Goal: Find specific page/section: Find specific page/section

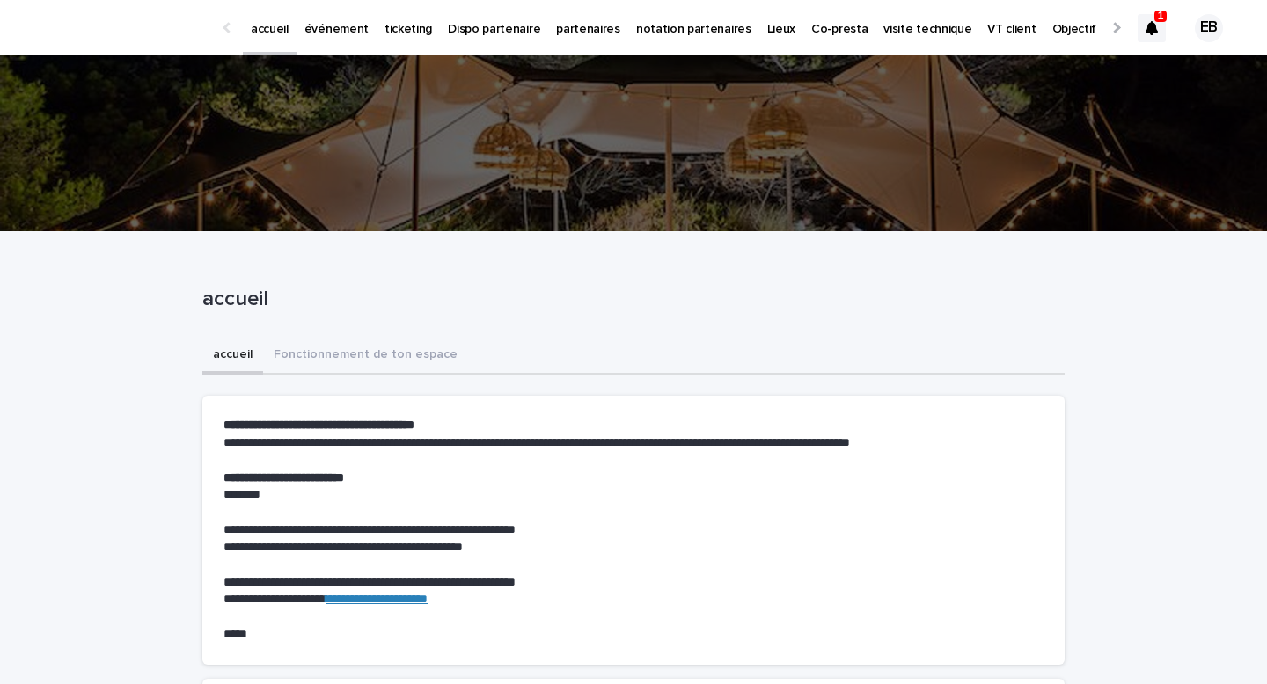
click at [1165, 27] on div "1 EB" at bounding box center [1184, 28] width 94 height 74
click at [1146, 28] on icon at bounding box center [1151, 28] width 12 height 14
click at [1146, 29] on icon at bounding box center [1151, 28] width 12 height 14
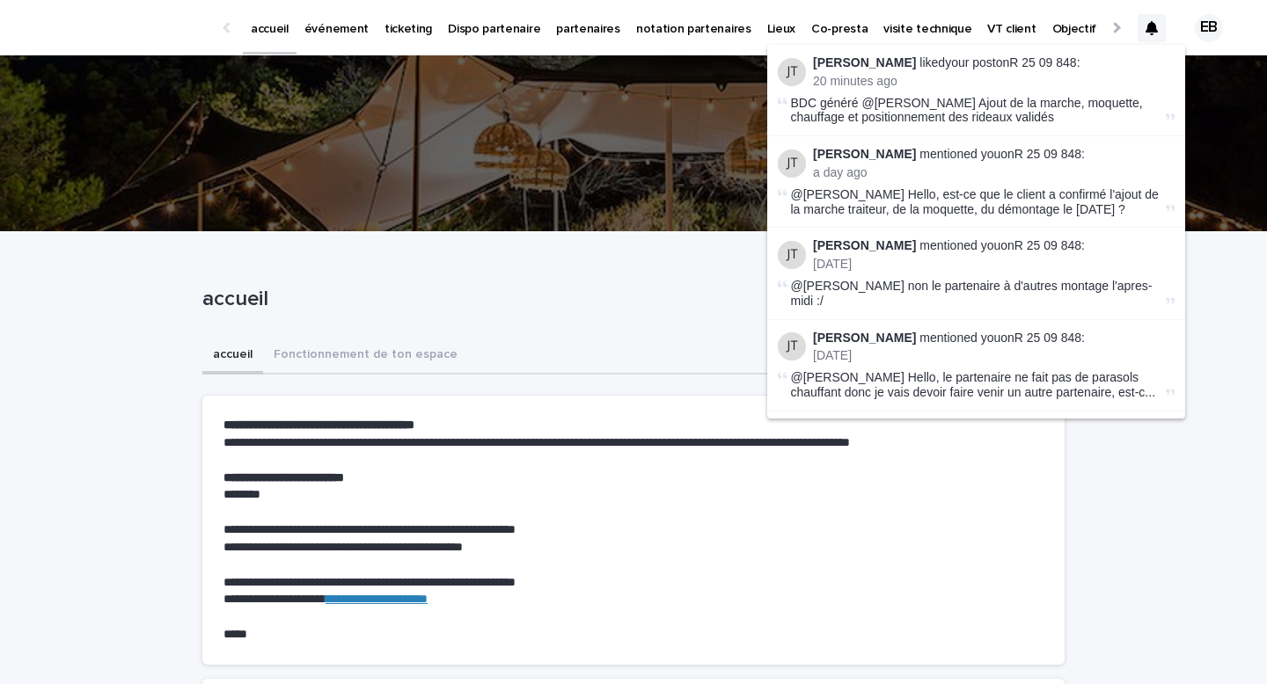
click at [274, 41] on link "accueil" at bounding box center [270, 26] width 54 height 52
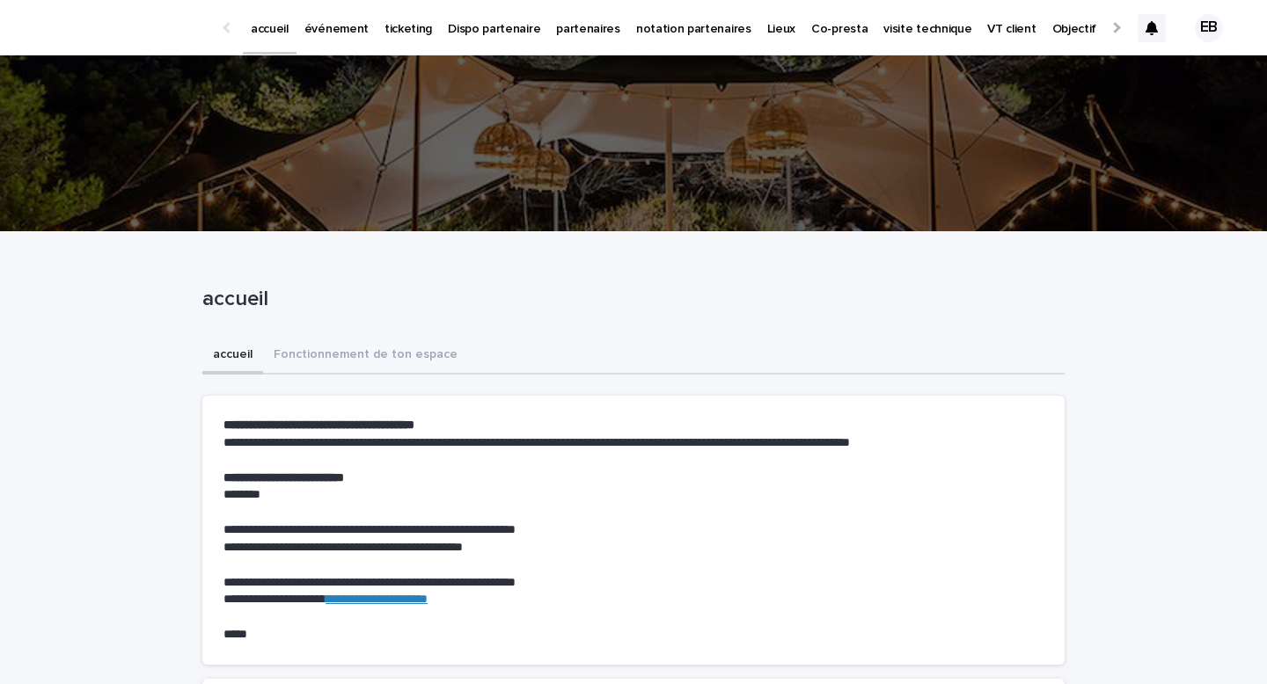
click at [320, 26] on p "événement" at bounding box center [336, 18] width 64 height 37
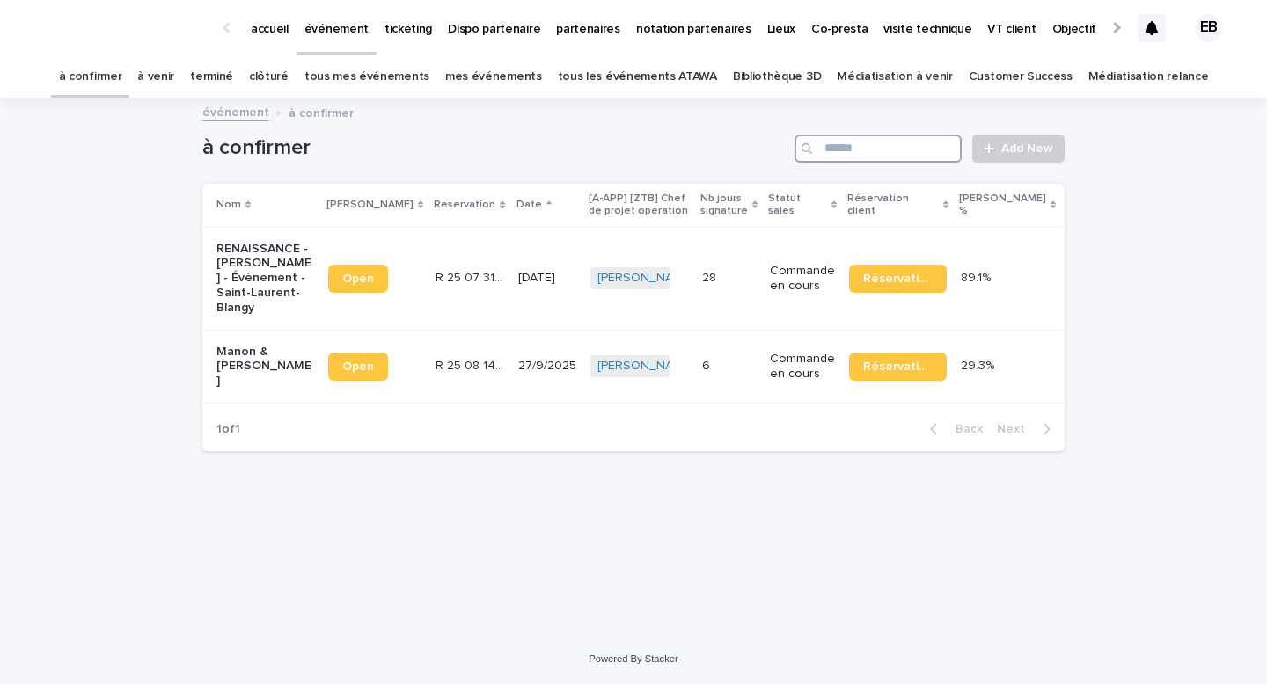
click at [887, 156] on input "Search" at bounding box center [877, 149] width 167 height 28
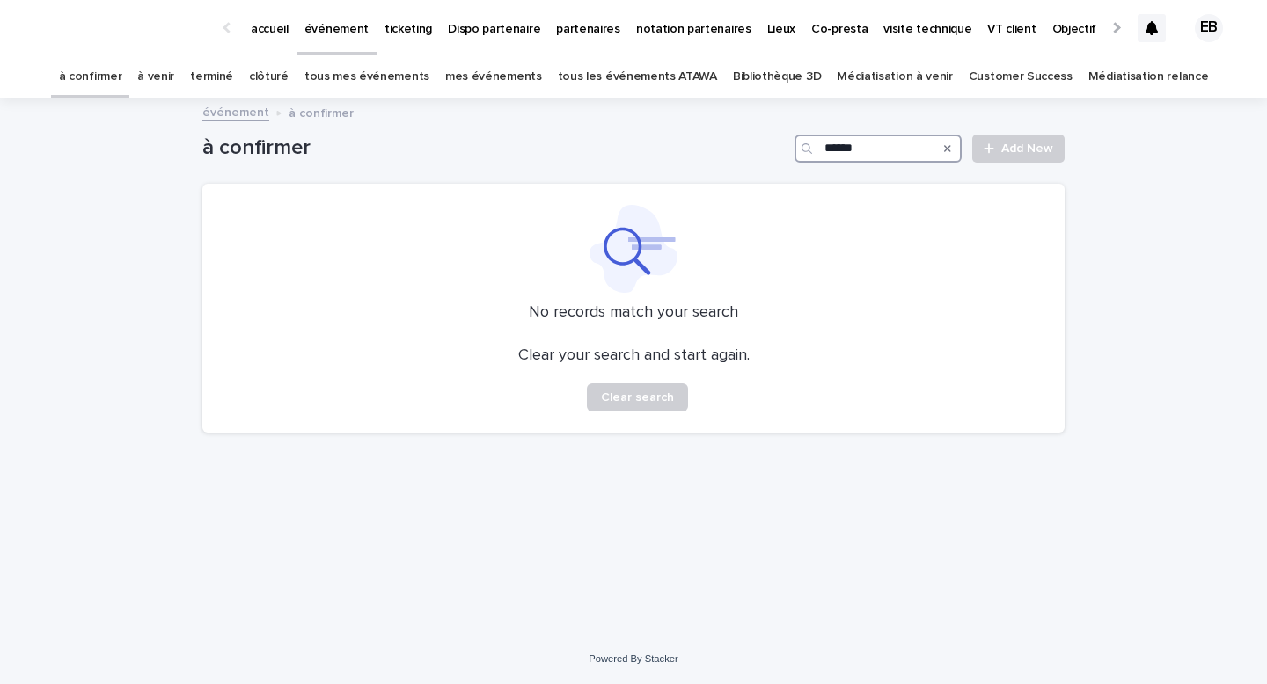
type input "******"
click at [648, 89] on link "tous les événements ATAWA" at bounding box center [637, 76] width 159 height 41
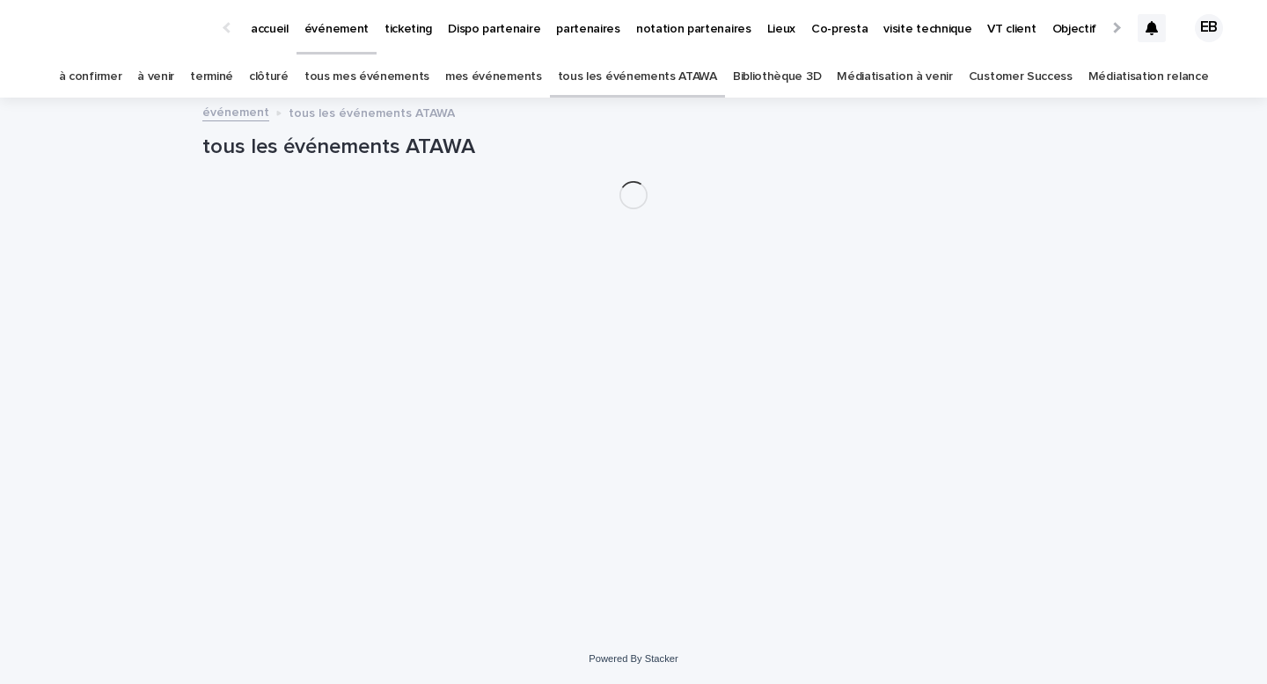
click at [648, 88] on link "tous les événements ATAWA" at bounding box center [637, 76] width 159 height 41
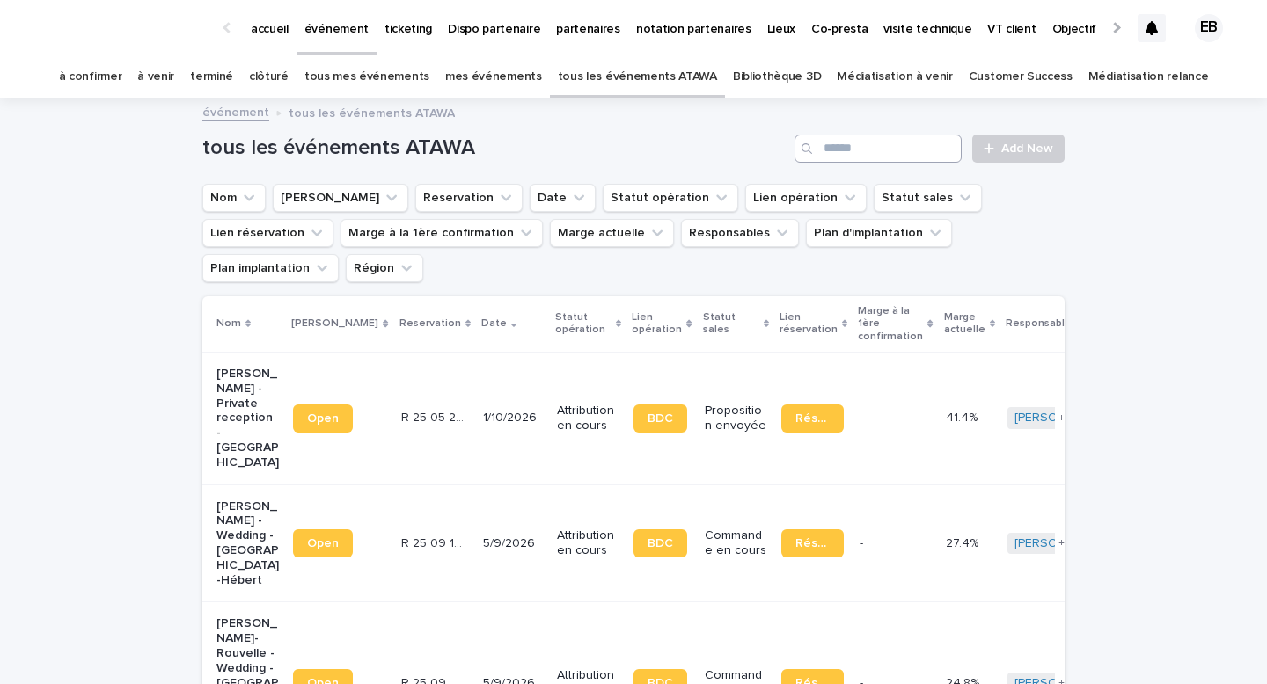
click at [894, 143] on input "Search" at bounding box center [877, 149] width 167 height 28
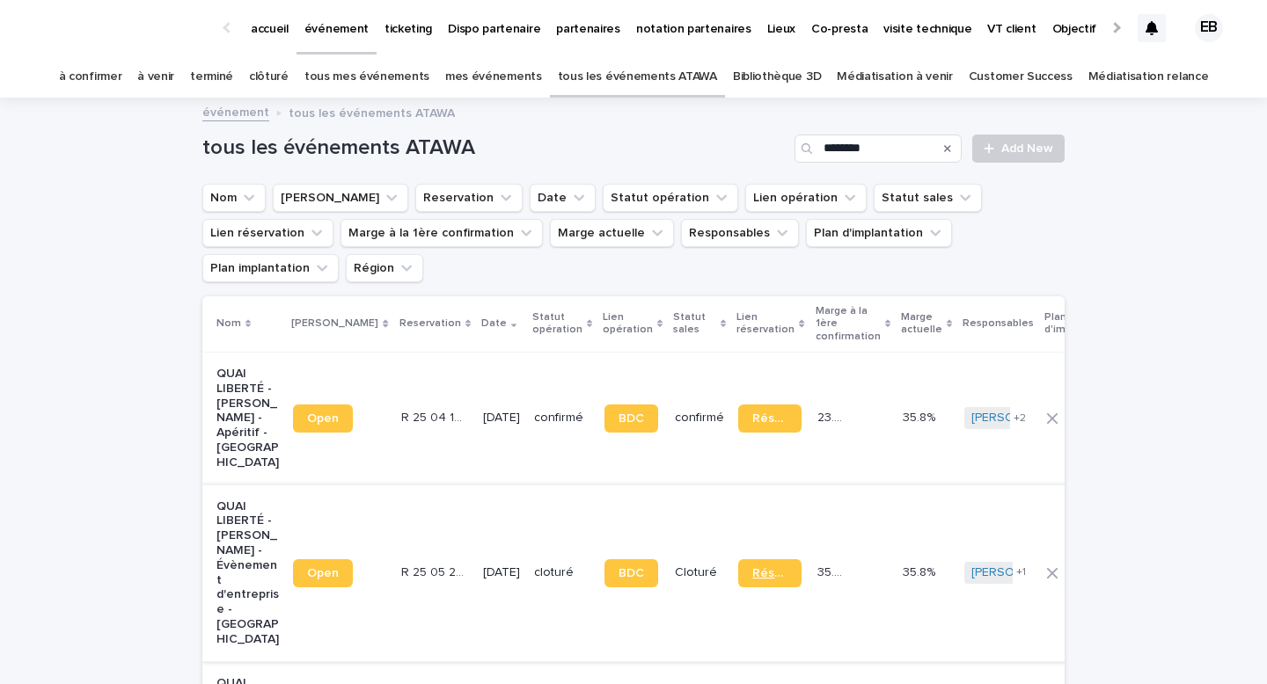
type input "********"
click at [752, 567] on span "Réservation" at bounding box center [769, 573] width 34 height 12
click at [476, 485] on td "[DATE]" at bounding box center [501, 573] width 51 height 177
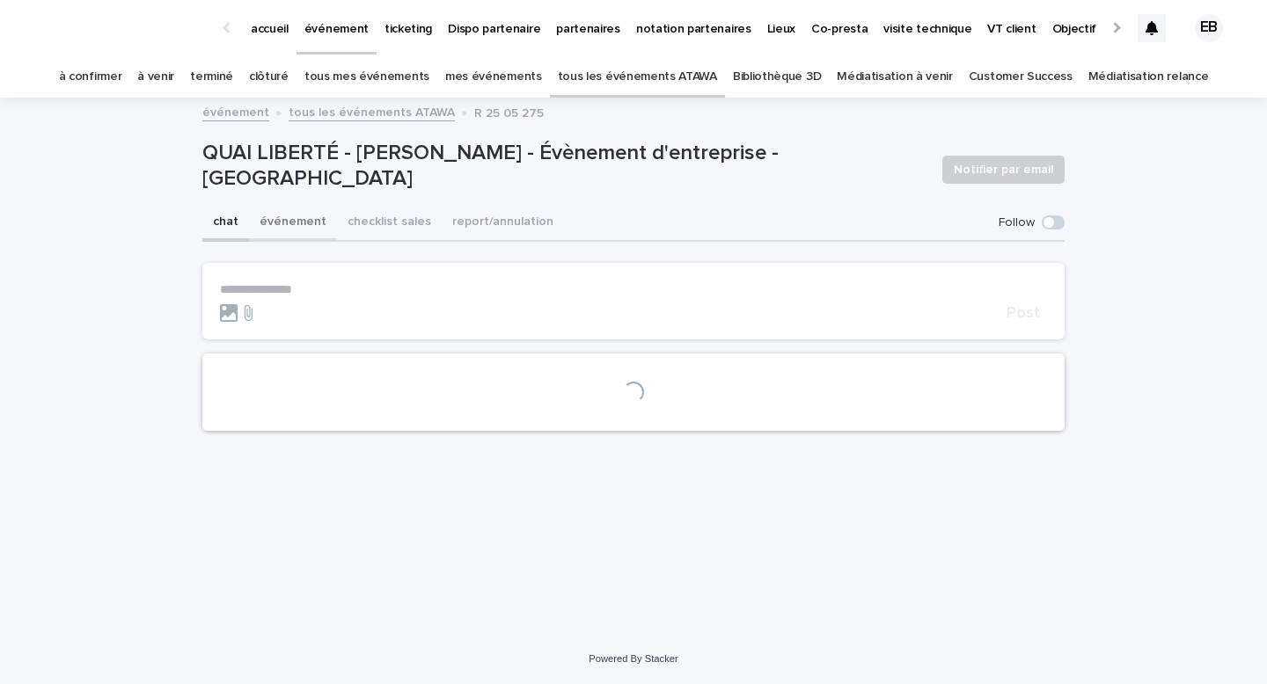
click at [296, 214] on button "événement" at bounding box center [293, 223] width 88 height 37
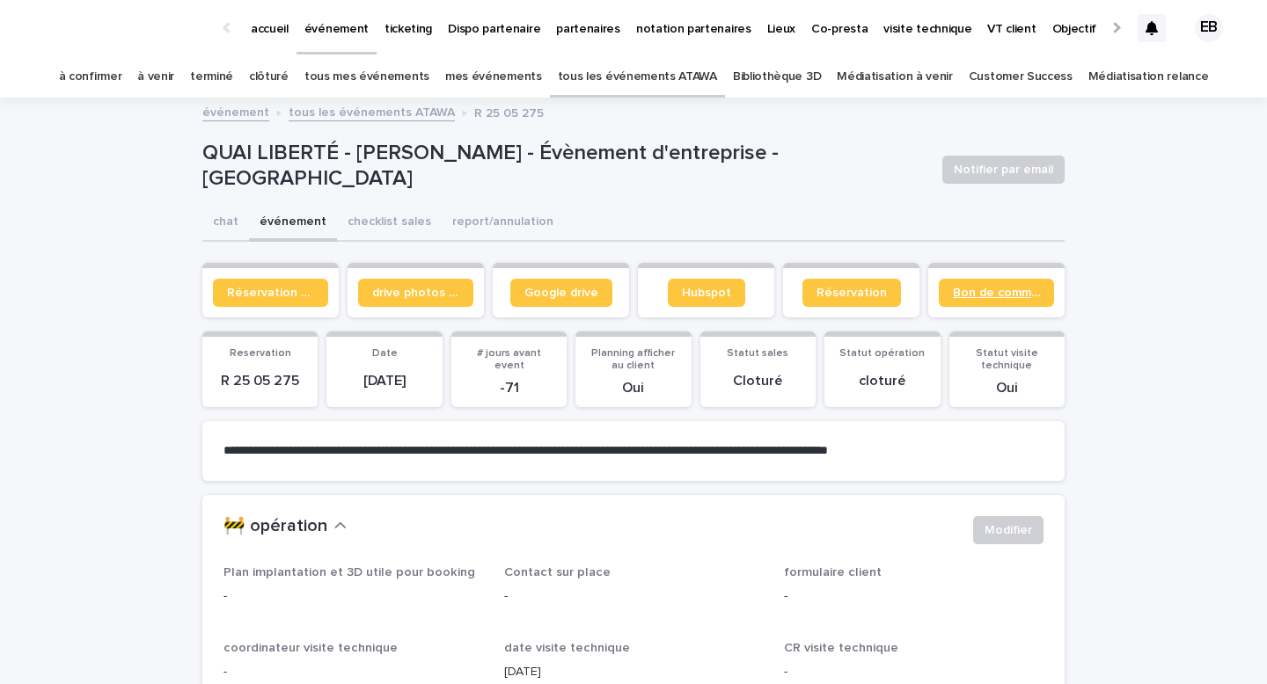
click at [1010, 295] on span "Bon de commande" at bounding box center [996, 293] width 87 height 12
click at [564, 290] on span "Google drive" at bounding box center [561, 293] width 74 height 12
click at [272, 22] on p "accueil" at bounding box center [270, 18] width 38 height 37
